Goal: Task Accomplishment & Management: Complete application form

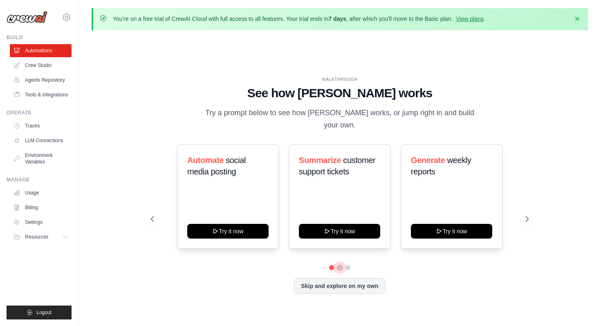
click at [340, 265] on button at bounding box center [340, 268] width 7 height 7
click at [348, 265] on button at bounding box center [348, 268] width 7 height 7
click at [36, 61] on link "Crew Studio" at bounding box center [42, 65] width 62 height 13
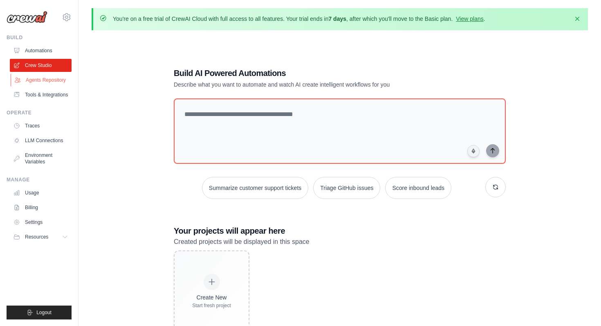
click at [36, 77] on link "Agents Repository" at bounding box center [42, 80] width 62 height 13
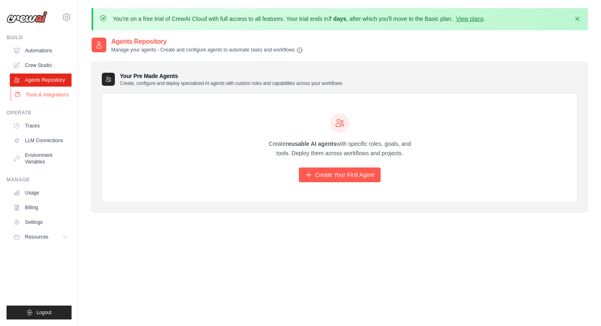
click at [38, 97] on link "Tools & Integrations" at bounding box center [42, 94] width 62 height 13
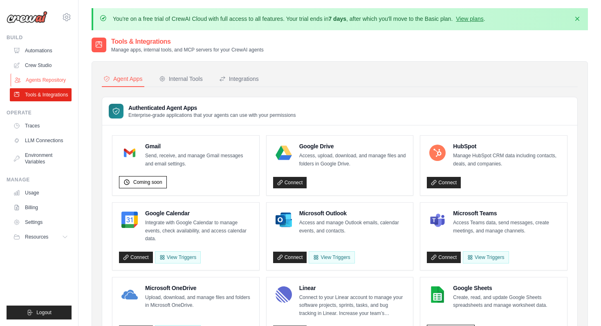
click at [37, 75] on link "Agents Repository" at bounding box center [42, 80] width 62 height 13
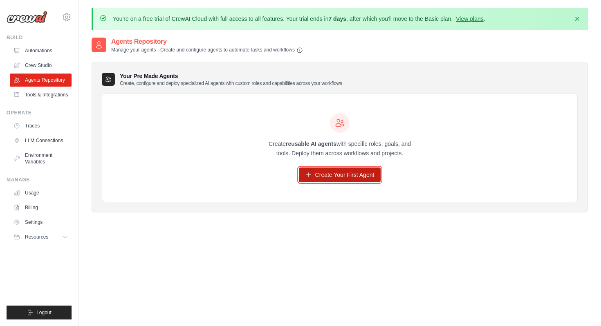
click at [343, 176] on link "Create Your First Agent" at bounding box center [340, 175] width 82 height 15
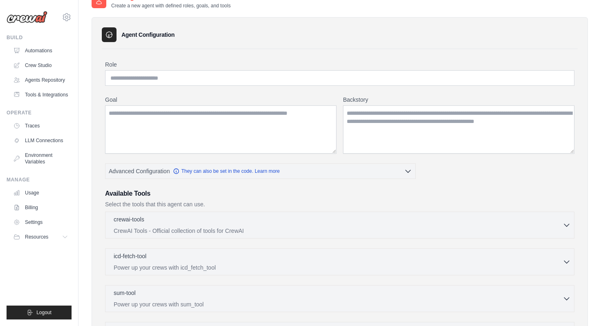
scroll to position [117, 0]
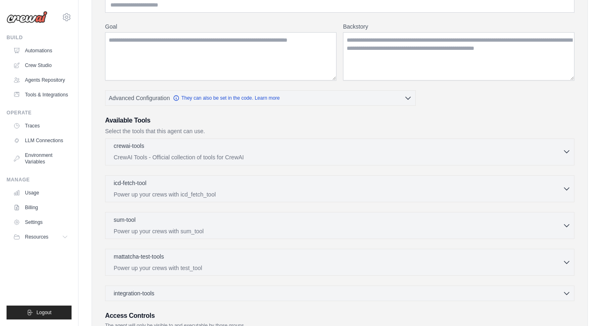
click at [349, 157] on p "CrewAI Tools - Official collection of tools for CrewAI" at bounding box center [338, 157] width 449 height 8
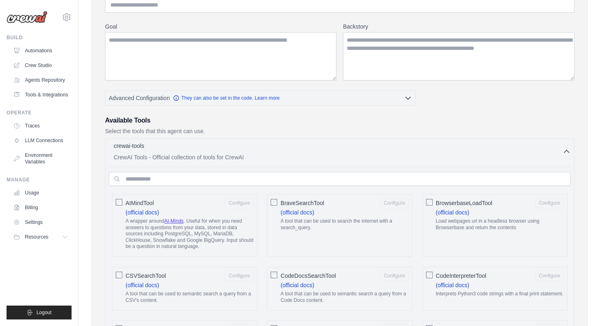
click at [349, 157] on p "CrewAI Tools - Official collection of tools for CrewAI" at bounding box center [338, 157] width 449 height 8
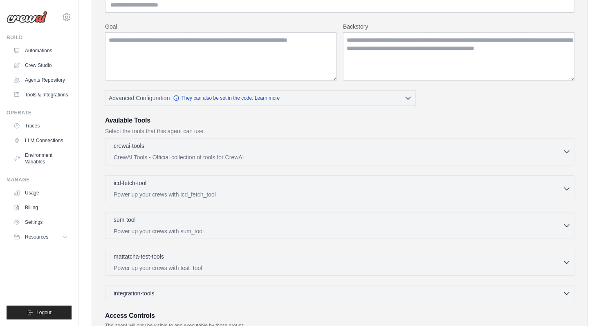
click at [349, 157] on p "CrewAI Tools - Official collection of tools for CrewAI" at bounding box center [338, 157] width 449 height 8
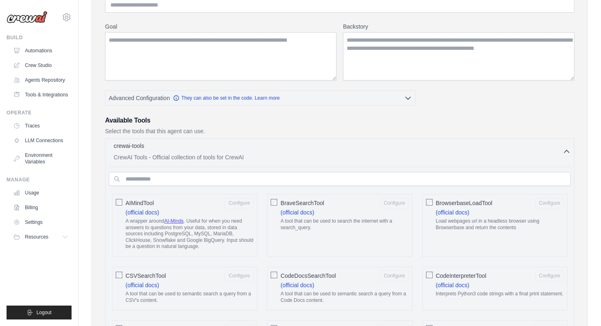
click at [349, 157] on p "CrewAI Tools - Official collection of tools for CrewAI" at bounding box center [338, 157] width 449 height 8
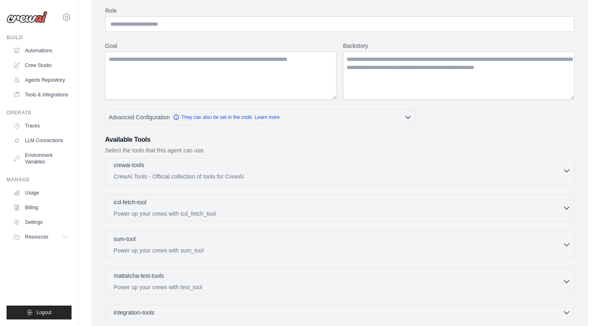
scroll to position [99, 0]
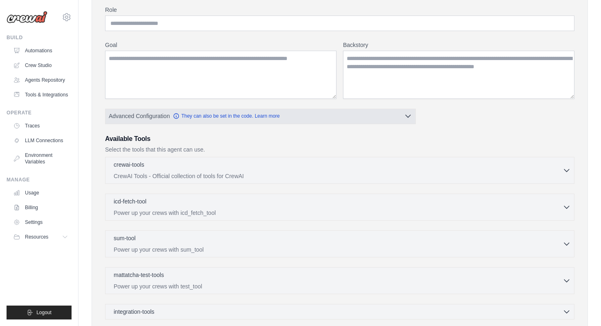
click at [352, 119] on button "Advanced Configuration They can also be set in the code. Learn more" at bounding box center [261, 116] width 310 height 15
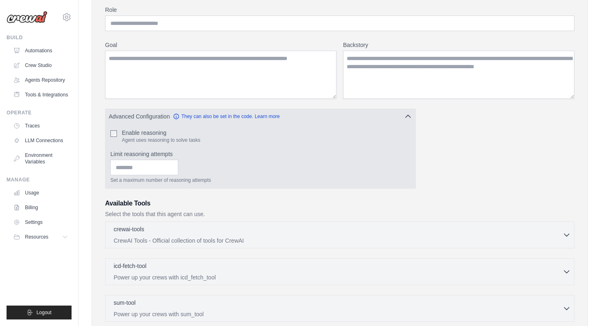
click at [146, 127] on div "Enable reasoning Agent uses reasoning to solve tasks Limit reasoning attempts S…" at bounding box center [261, 156] width 310 height 65
click at [145, 132] on label "Enable reasoning" at bounding box center [161, 133] width 79 height 8
click at [139, 133] on label "Enable reasoning" at bounding box center [161, 133] width 79 height 8
click at [340, 112] on button "Advanced Configuration They can also be set in the code. Learn more" at bounding box center [261, 116] width 310 height 15
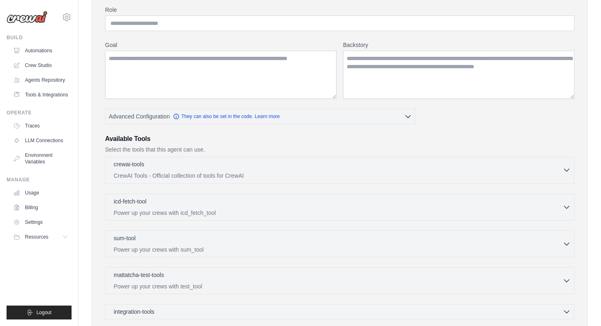
click at [331, 180] on div "crewai-tools 0 selected CrewAI Tools - Official collection of tools for CrewAI …" at bounding box center [340, 170] width 470 height 27
click at [333, 177] on p "CrewAI Tools - Official collection of tools for CrewAI" at bounding box center [338, 176] width 449 height 8
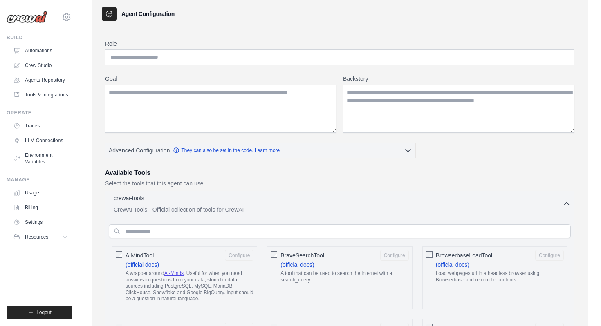
scroll to position [65, 0]
click at [558, 200] on div "crewai-tools 0 selected" at bounding box center [338, 199] width 449 height 10
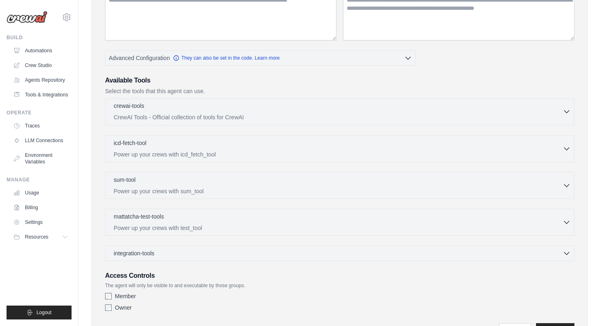
scroll to position [203, 0]
